Goal: Navigation & Orientation: Find specific page/section

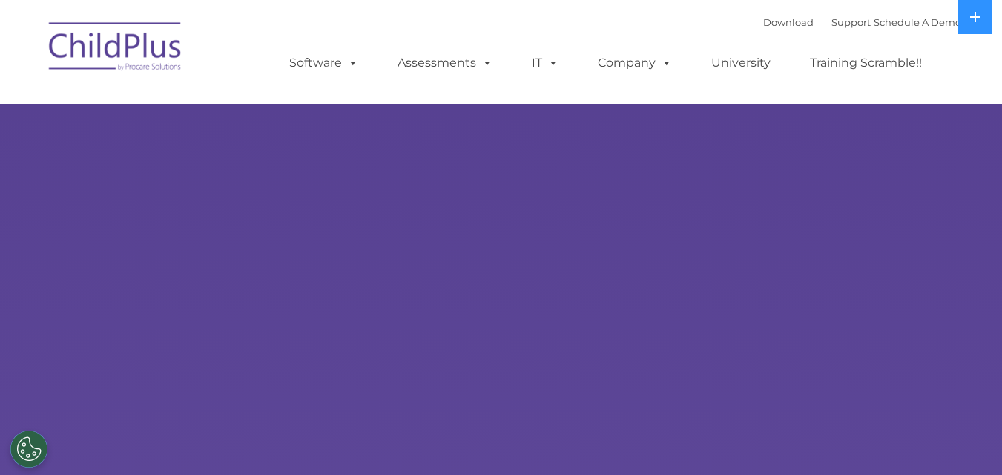
select select "MEDIUM"
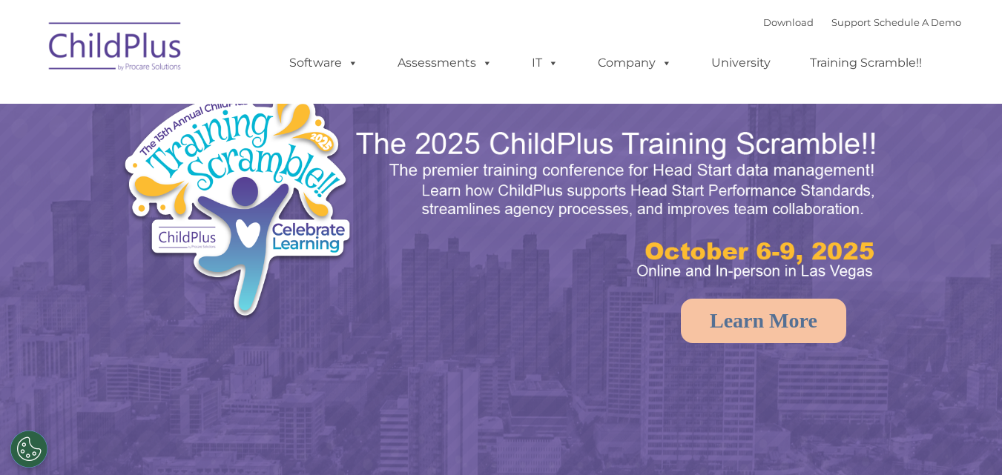
select select "MEDIUM"
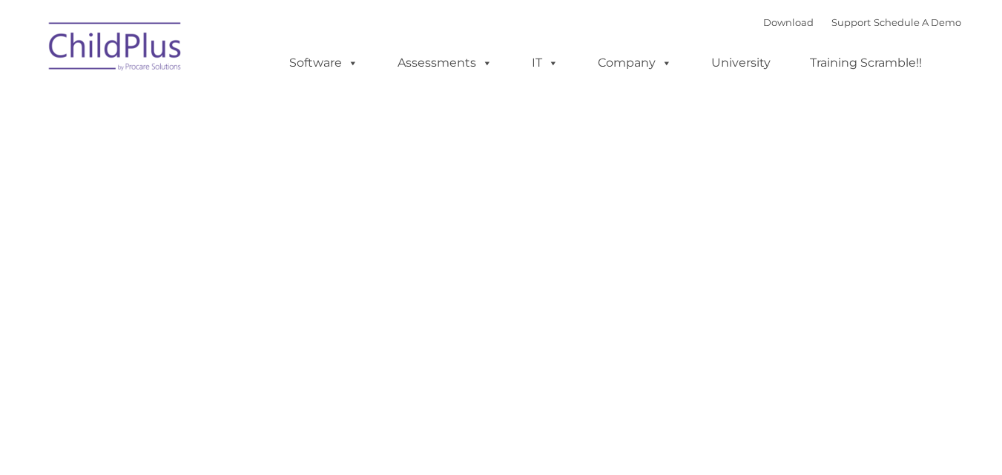
type input ""
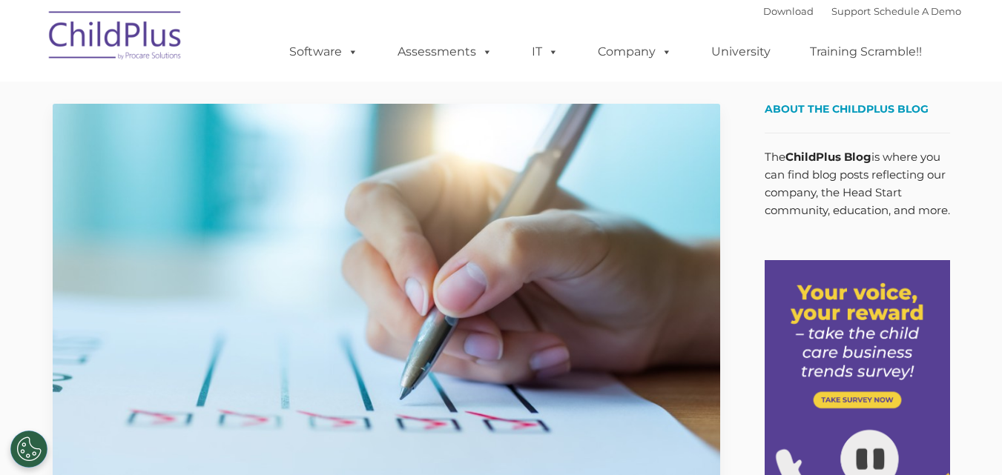
type input ""
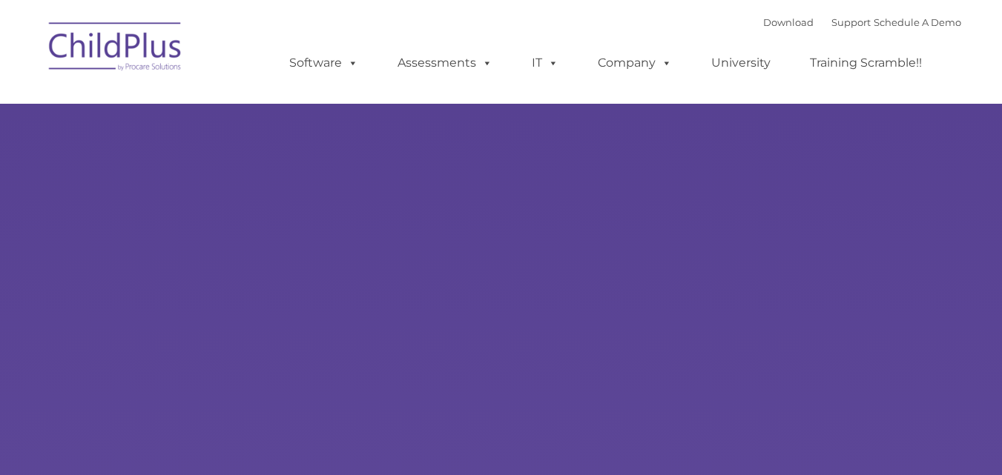
type input ""
select select "MEDIUM"
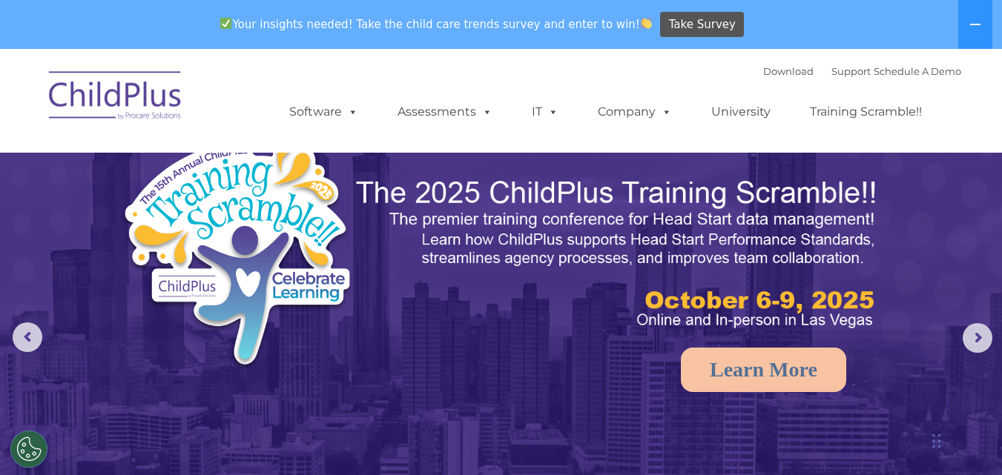
click at [148, 103] on img at bounding box center [116, 98] width 148 height 74
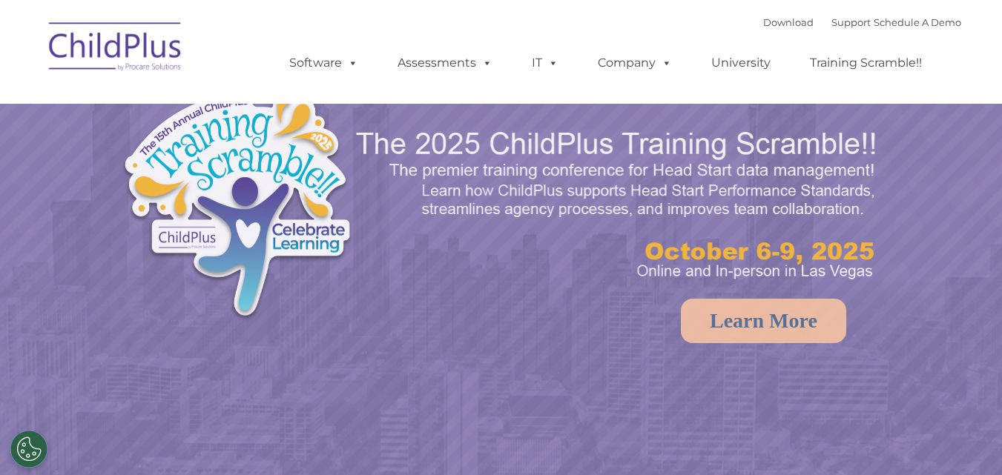
select select "MEDIUM"
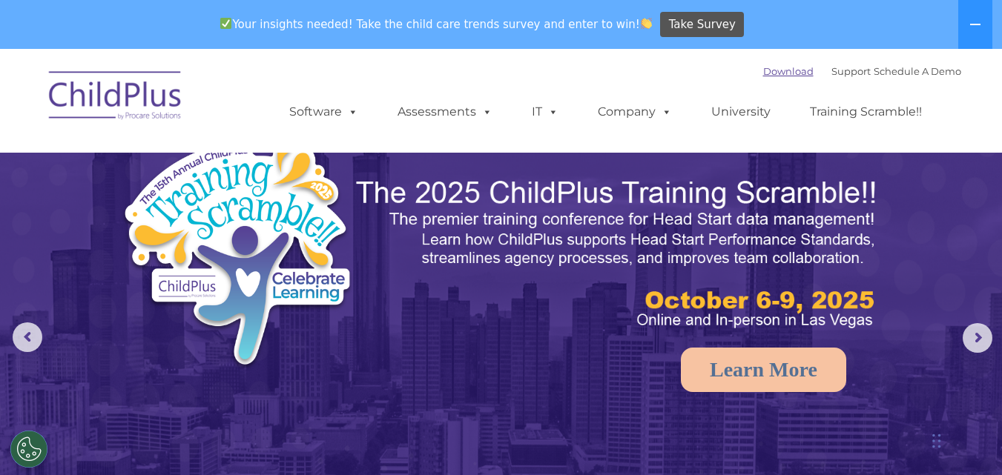
click at [776, 73] on link "Download" at bounding box center [788, 71] width 50 height 12
